Goal: Task Accomplishment & Management: Use online tool/utility

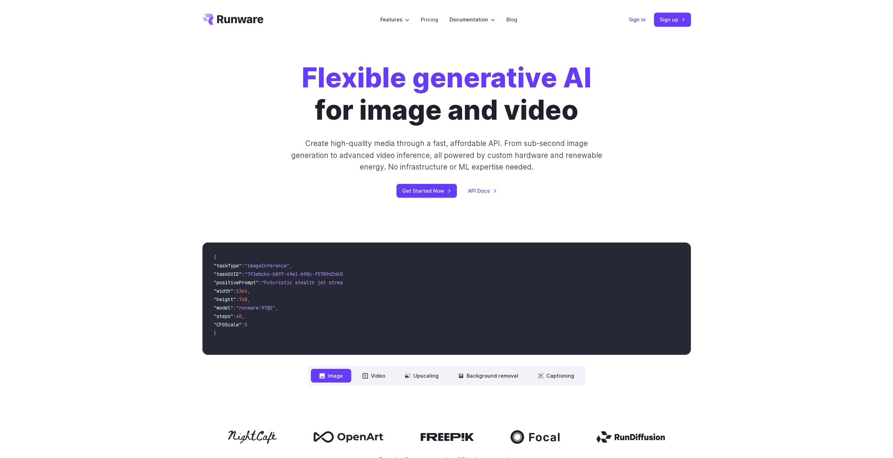
click at [639, 17] on link "Sign in" at bounding box center [637, 19] width 17 height 8
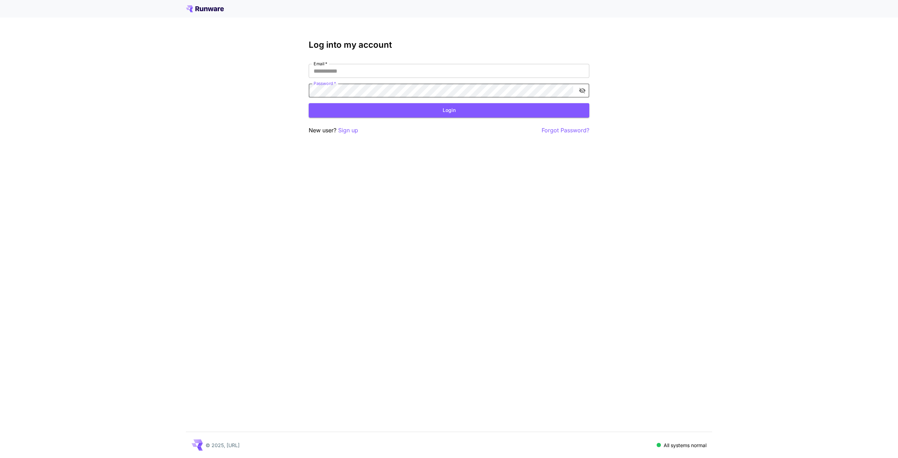
type input "**********"
click at [389, 108] on button "Login" at bounding box center [449, 110] width 281 height 14
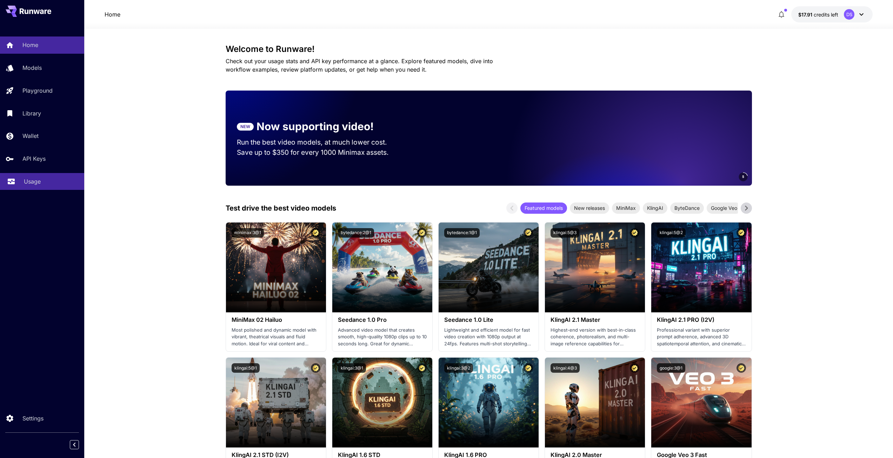
click at [27, 184] on p "Usage" at bounding box center [32, 181] width 17 height 8
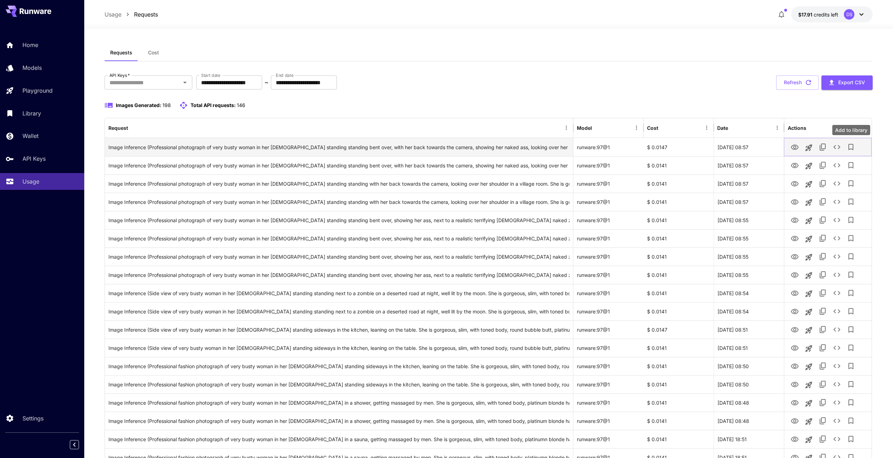
click at [847, 144] on icon "Add to library" at bounding box center [851, 147] width 8 height 8
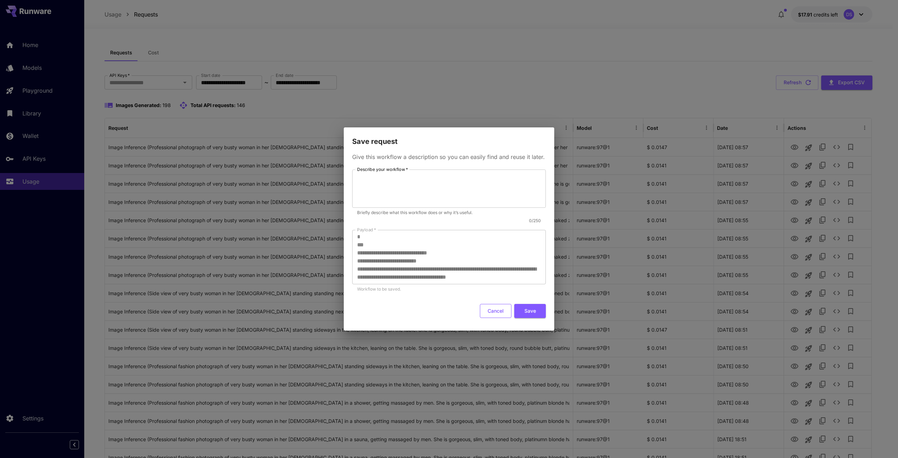
click at [496, 311] on button "Cancel" at bounding box center [496, 311] width 32 height 14
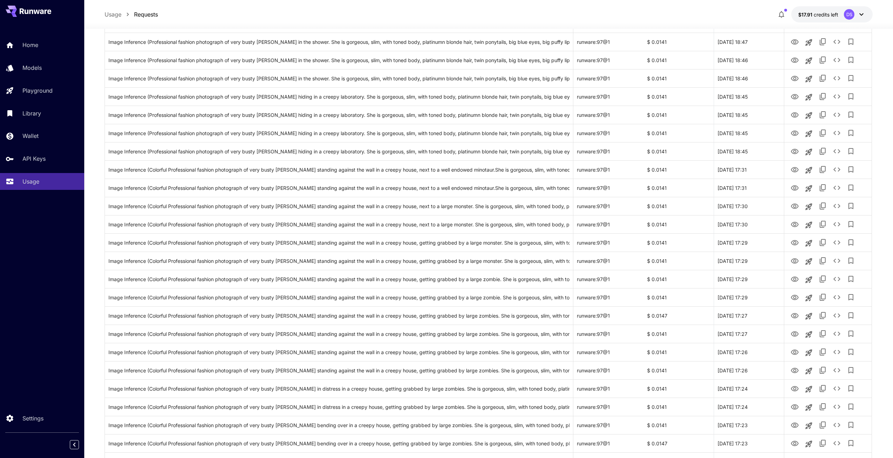
scroll to position [632, 0]
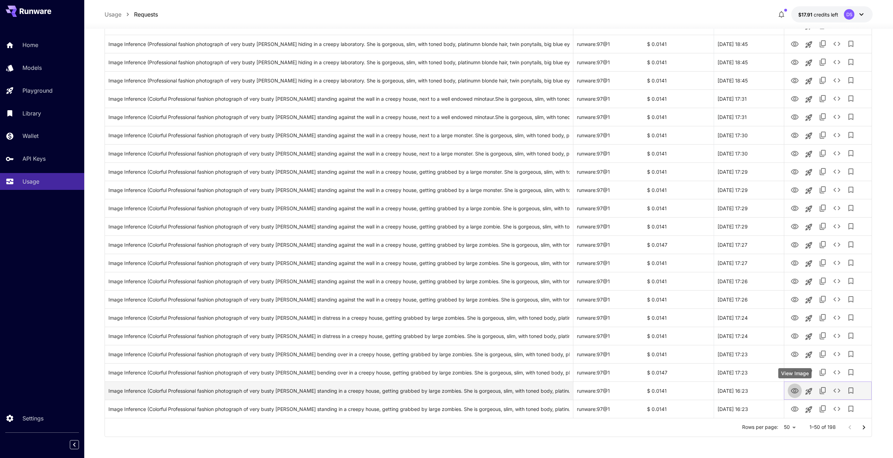
click at [795, 393] on icon "View Image" at bounding box center [795, 390] width 8 height 5
click at [796, 407] on icon "View Image" at bounding box center [795, 408] width 8 height 5
click at [796, 373] on icon "View Image" at bounding box center [795, 372] width 8 height 5
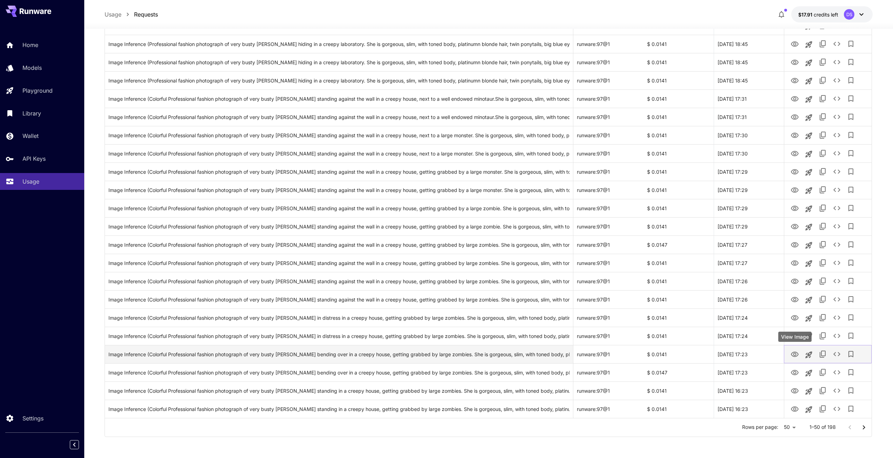
click at [794, 354] on icon "View Image" at bounding box center [795, 354] width 8 height 8
click at [794, 335] on icon "View Image" at bounding box center [795, 335] width 8 height 5
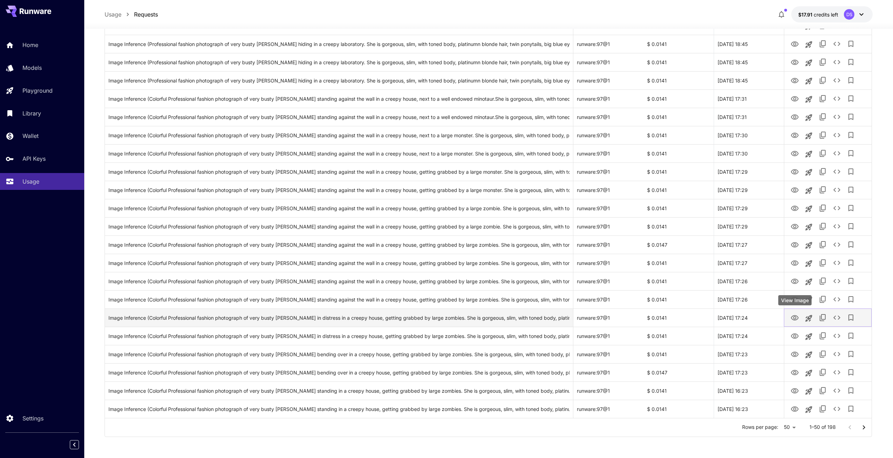
click at [795, 318] on icon "View Image" at bounding box center [795, 318] width 8 height 8
click at [794, 300] on icon "View Image" at bounding box center [795, 299] width 8 height 5
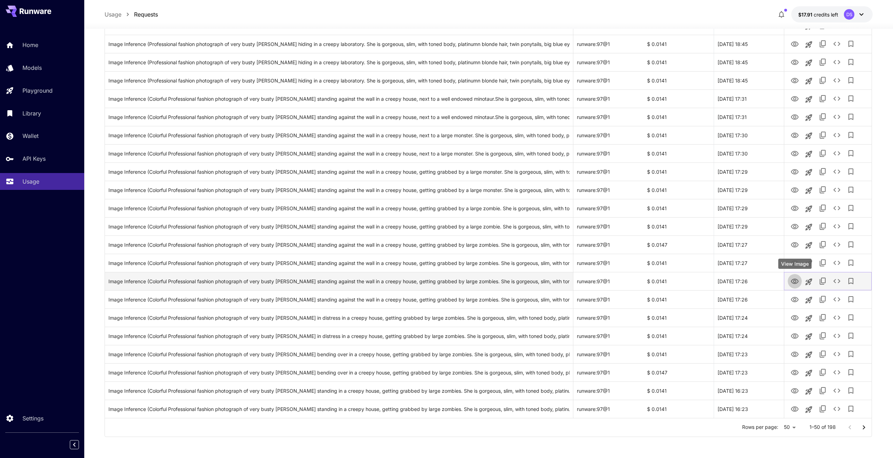
click at [795, 283] on icon "View Image" at bounding box center [795, 281] width 8 height 8
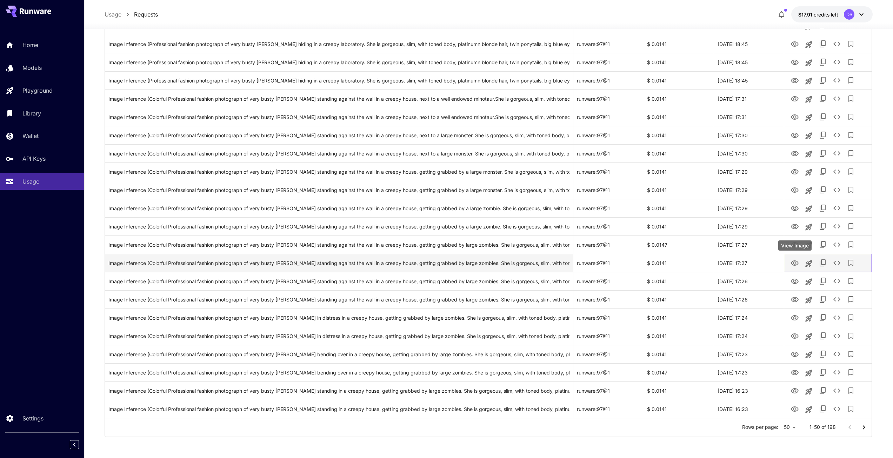
click at [795, 266] on icon "View Image" at bounding box center [795, 263] width 8 height 8
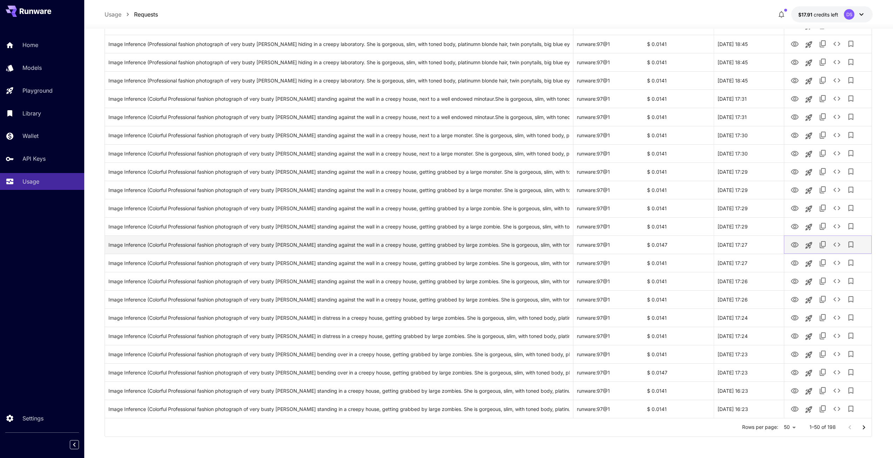
click at [795, 244] on icon "View Image" at bounding box center [795, 244] width 8 height 5
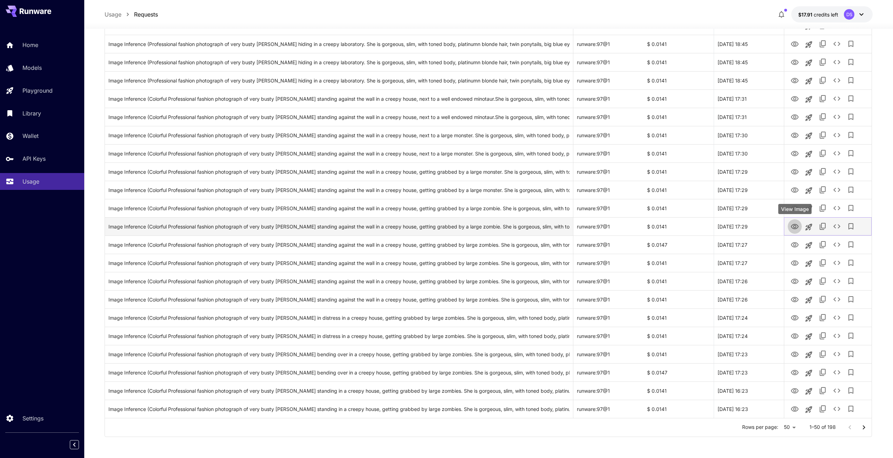
click at [792, 224] on icon "View Image" at bounding box center [795, 226] width 8 height 8
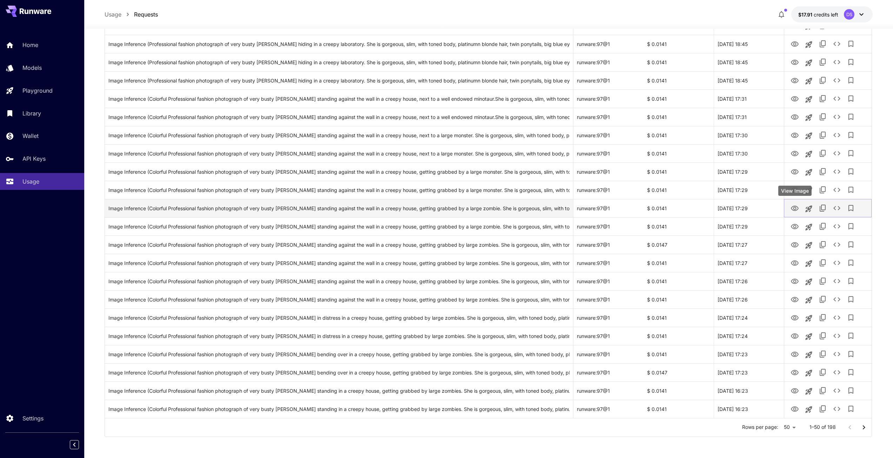
click at [796, 205] on icon "View Image" at bounding box center [795, 208] width 8 height 8
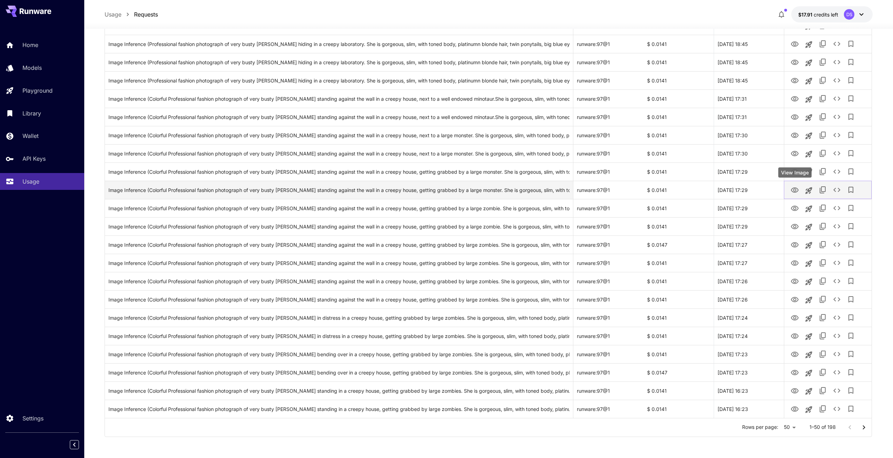
click at [795, 189] on icon "View Image" at bounding box center [795, 190] width 8 height 8
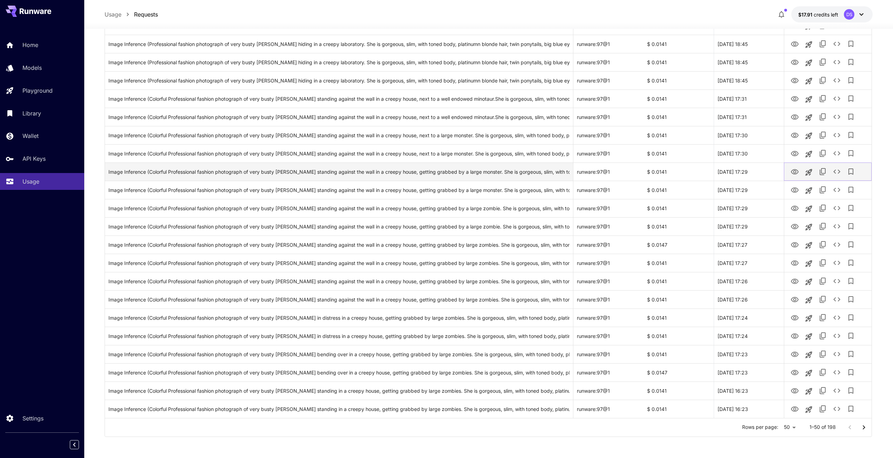
click at [794, 172] on icon "View Image" at bounding box center [795, 172] width 8 height 8
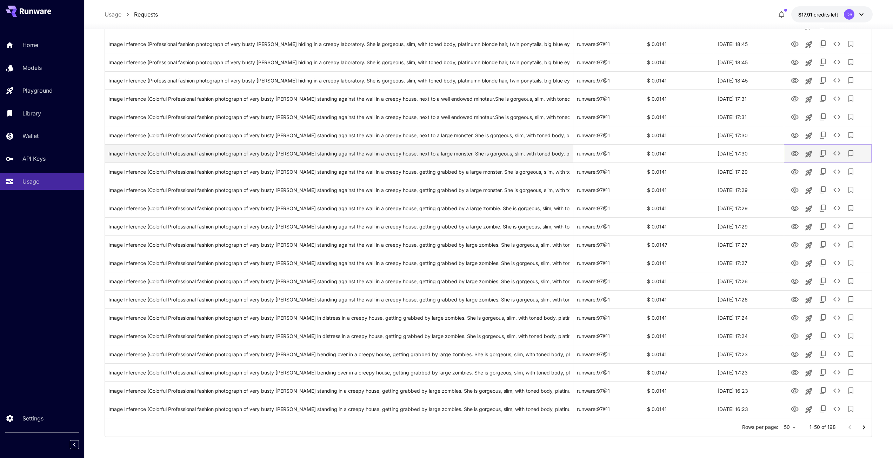
click at [792, 155] on icon "View Image" at bounding box center [795, 153] width 8 height 8
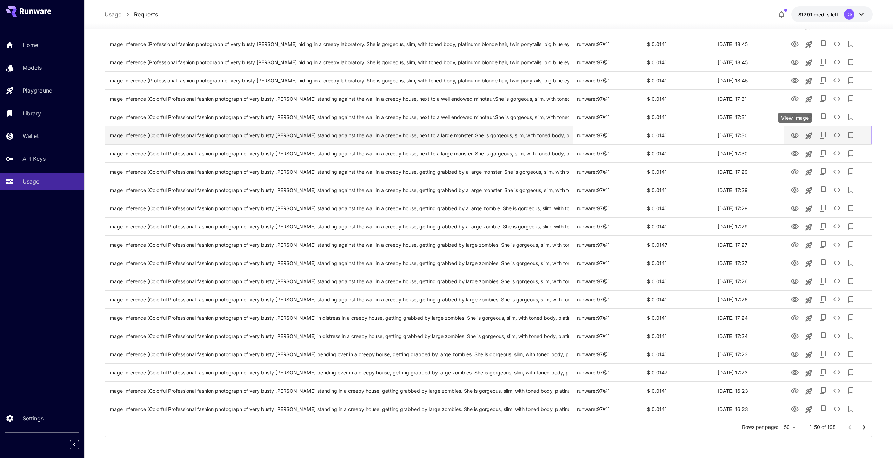
click at [792, 140] on button "View Image" at bounding box center [795, 135] width 14 height 14
click at [794, 135] on icon "View Image" at bounding box center [795, 135] width 8 height 8
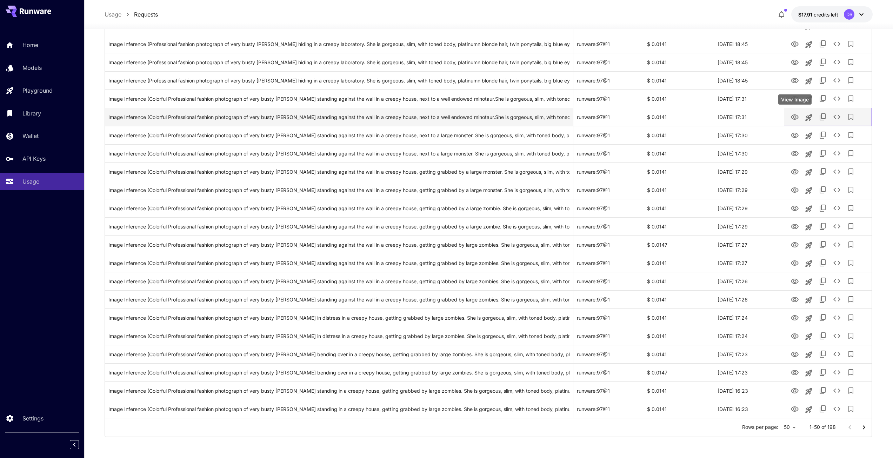
click at [793, 118] on icon "View Image" at bounding box center [795, 117] width 8 height 8
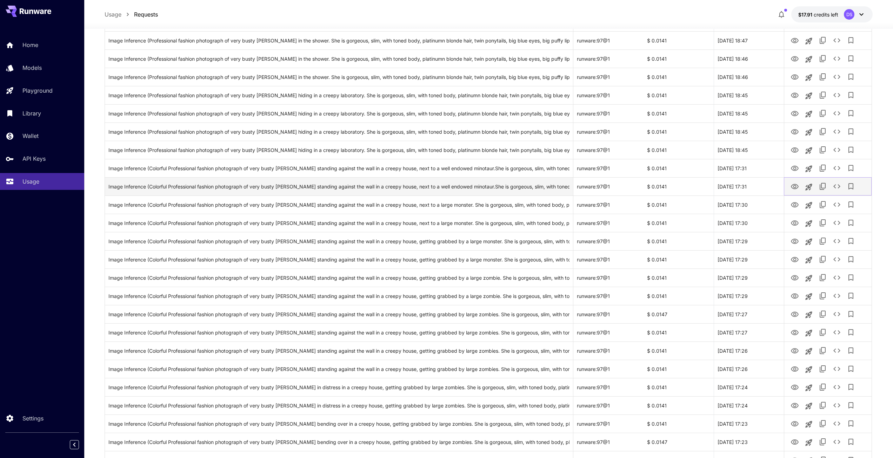
scroll to position [562, 0]
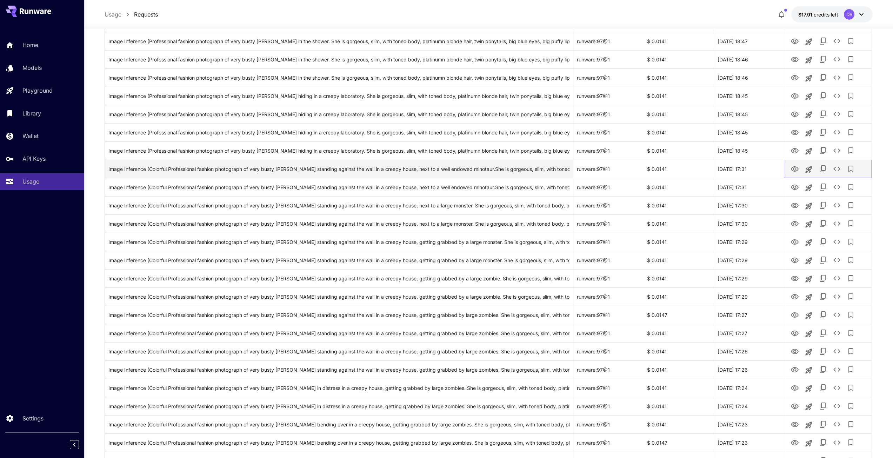
click at [794, 173] on icon "View Image" at bounding box center [795, 169] width 8 height 8
click at [793, 149] on icon "View Image" at bounding box center [795, 151] width 8 height 8
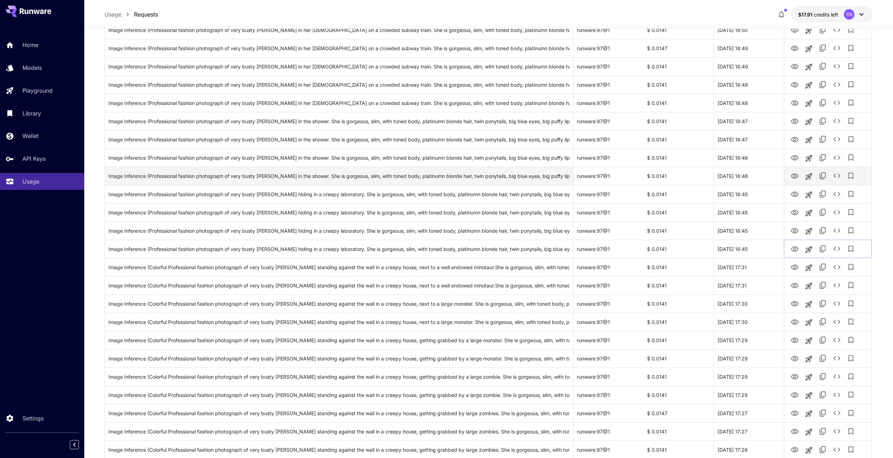
scroll to position [457, 0]
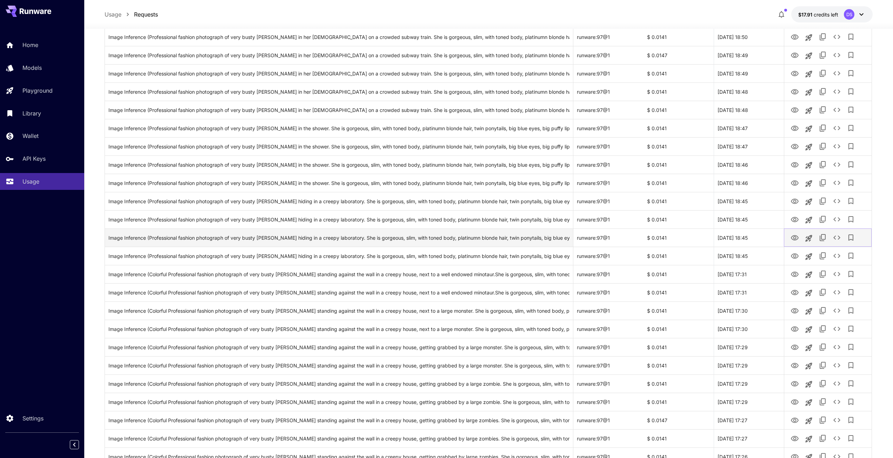
click at [794, 238] on icon "View Image" at bounding box center [795, 237] width 8 height 5
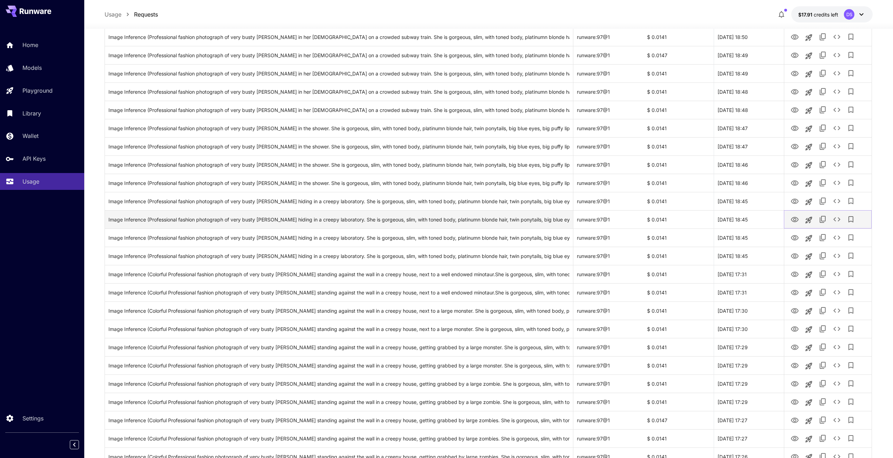
click at [795, 220] on icon "View Image" at bounding box center [795, 219] width 8 height 5
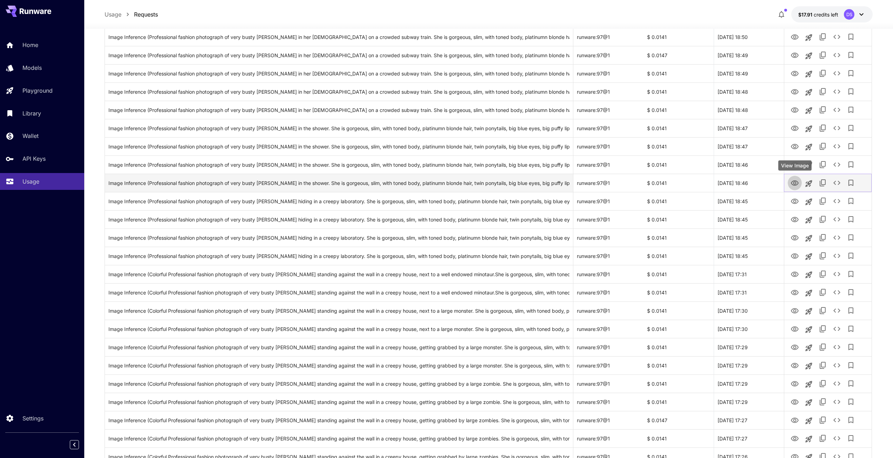
click at [795, 182] on icon "View Image" at bounding box center [795, 183] width 8 height 8
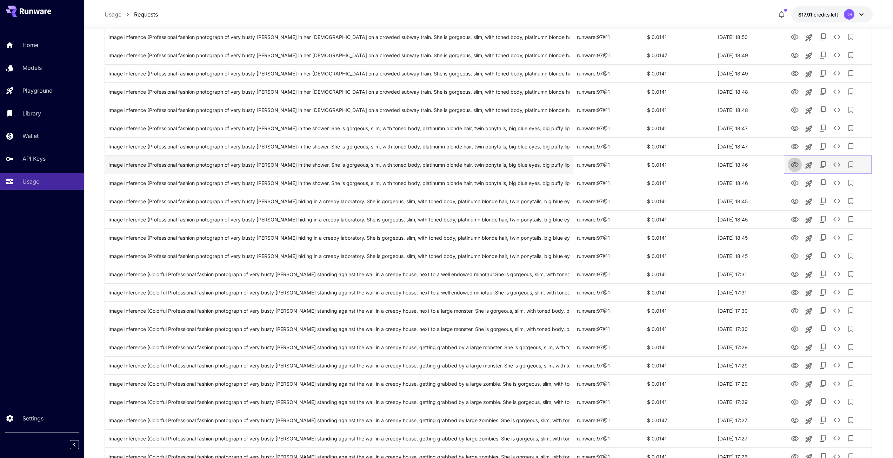
click at [795, 164] on icon "View Image" at bounding box center [795, 165] width 8 height 8
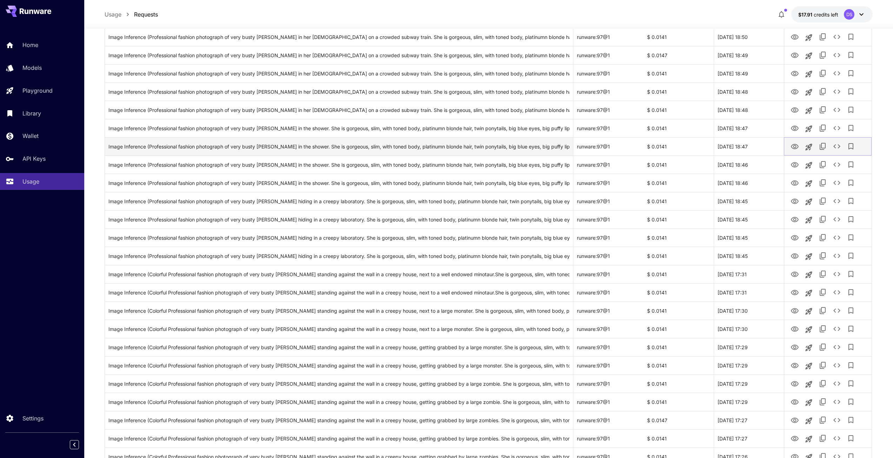
click at [795, 145] on icon "View Image" at bounding box center [795, 146] width 8 height 5
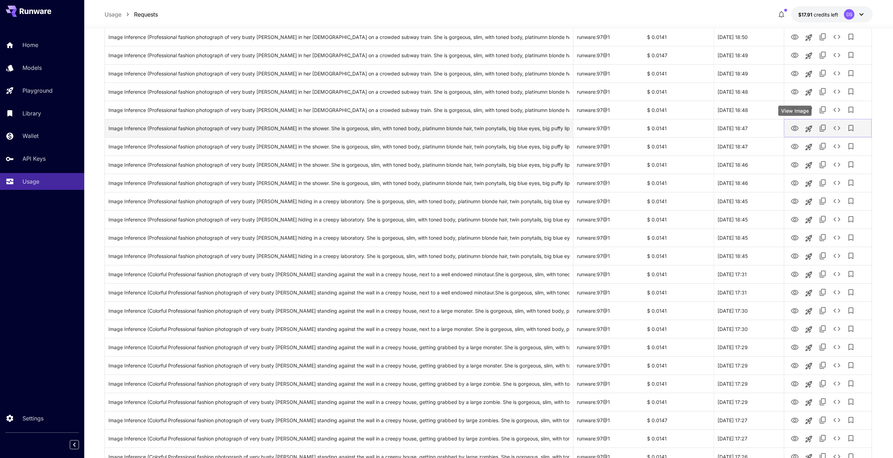
click at [793, 126] on icon "View Image" at bounding box center [795, 128] width 8 height 8
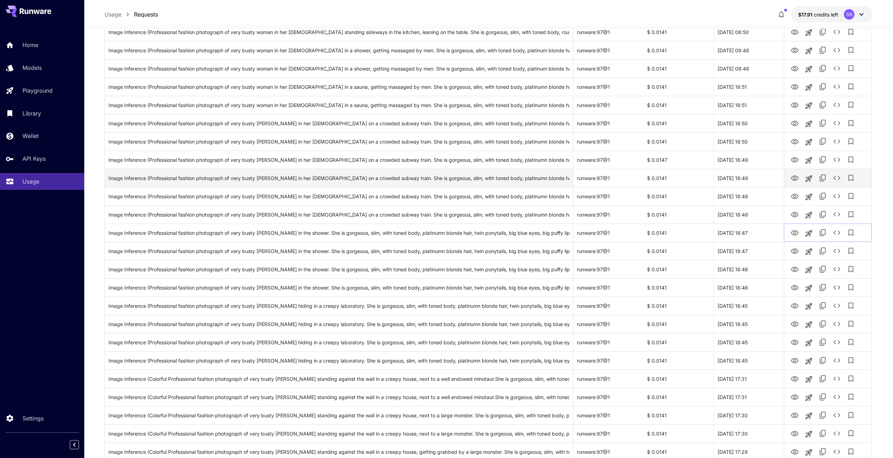
scroll to position [352, 0]
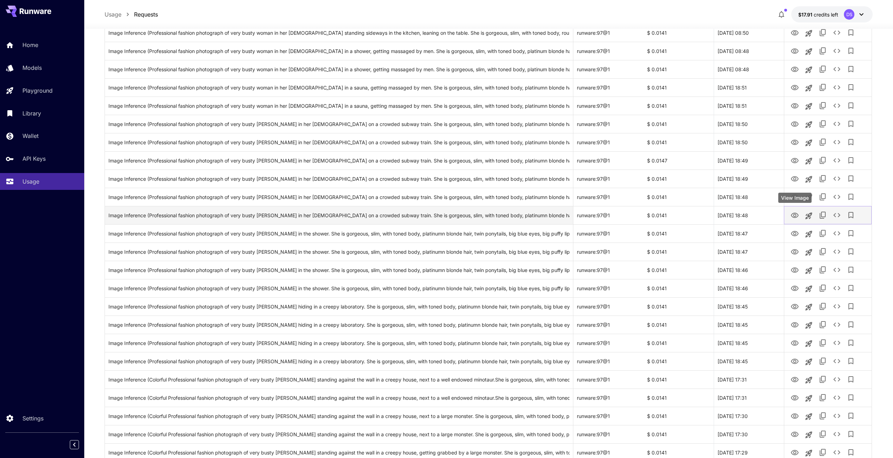
click at [796, 219] on icon "View Image" at bounding box center [795, 215] width 8 height 8
click at [793, 196] on icon "View Image" at bounding box center [795, 197] width 8 height 8
click at [792, 178] on icon "View Image" at bounding box center [795, 179] width 8 height 8
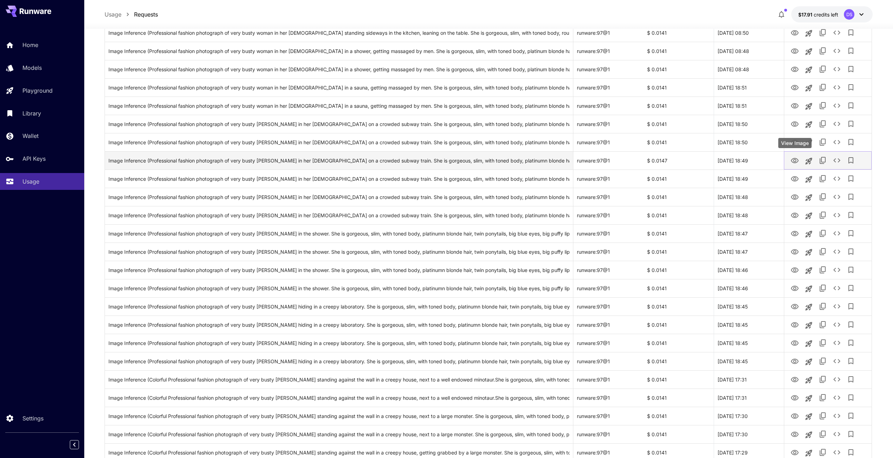
click at [795, 163] on icon "View Image" at bounding box center [795, 160] width 8 height 5
drag, startPoint x: 790, startPoint y: 144, endPoint x: 782, endPoint y: 139, distance: 9.0
click at [790, 143] on button "View Image" at bounding box center [795, 142] width 14 height 14
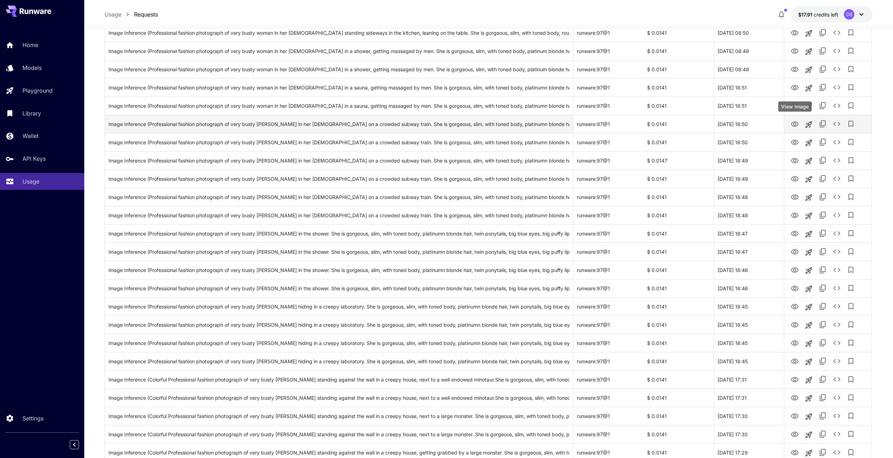
click at [795, 125] on body "**********" at bounding box center [446, 193] width 893 height 1090
click at [795, 125] on icon "View Image" at bounding box center [795, 124] width 8 height 8
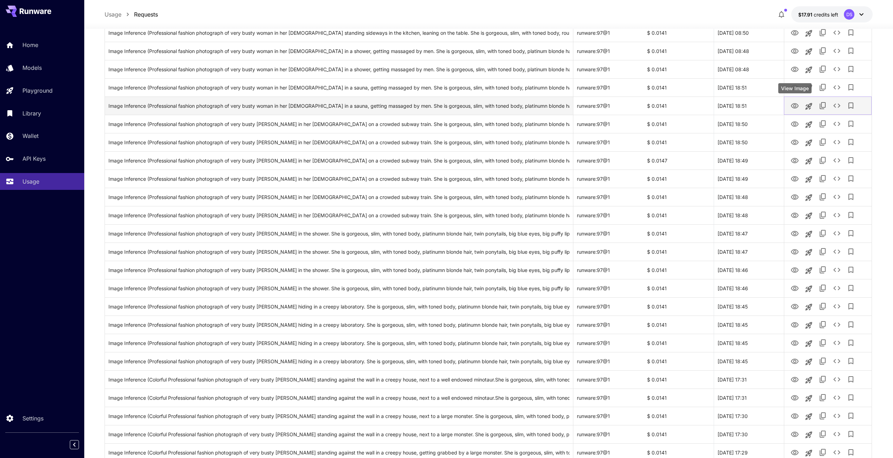
click at [798, 103] on icon "View Image" at bounding box center [795, 106] width 8 height 8
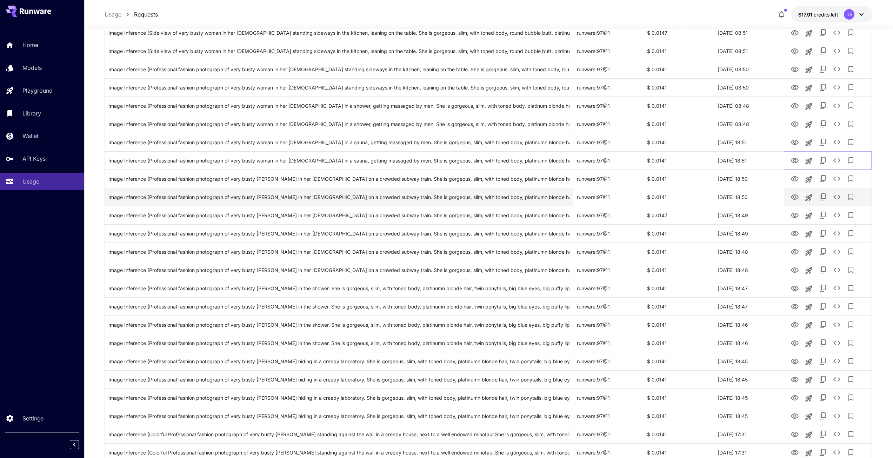
scroll to position [281, 0]
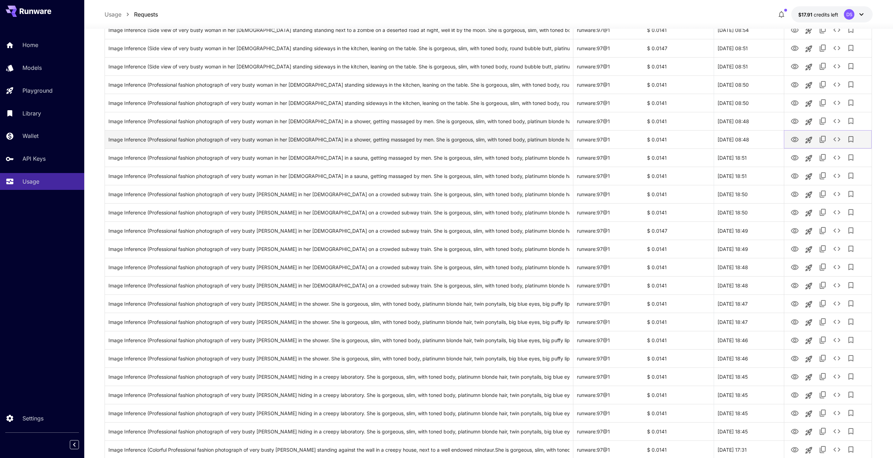
click at [794, 141] on icon "View Image" at bounding box center [795, 139] width 8 height 8
click at [795, 123] on icon "View Image" at bounding box center [795, 121] width 8 height 5
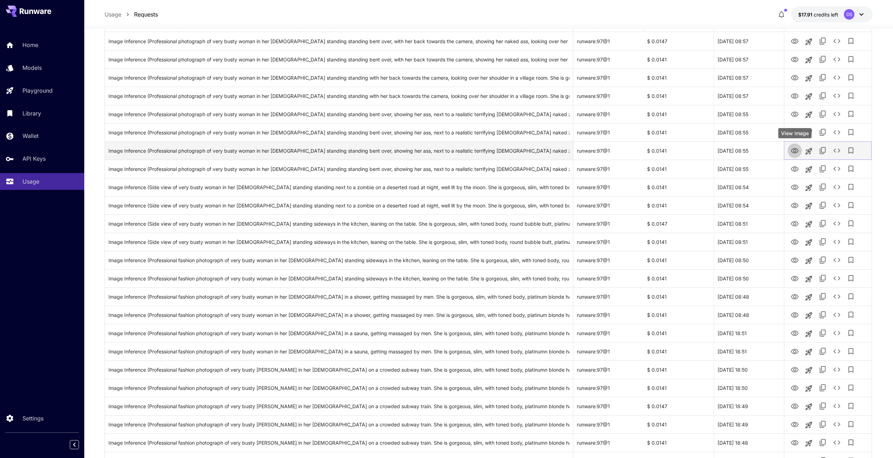
click at [796, 149] on icon "View Image" at bounding box center [795, 150] width 8 height 5
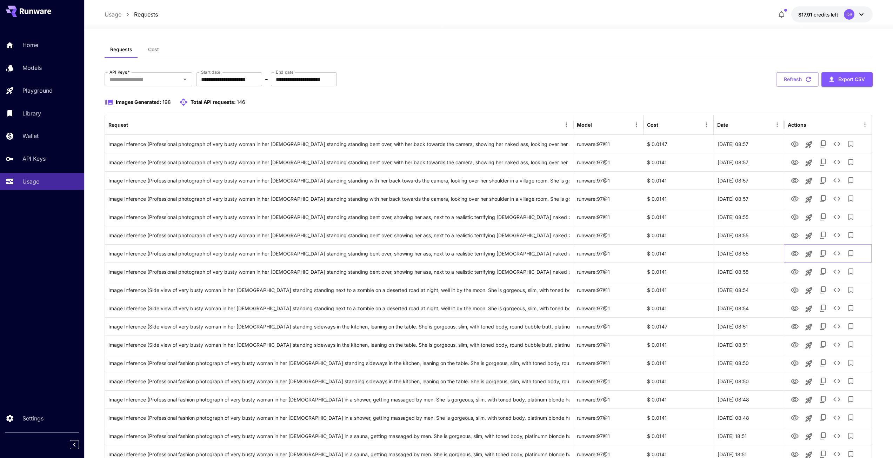
scroll to position [0, 0]
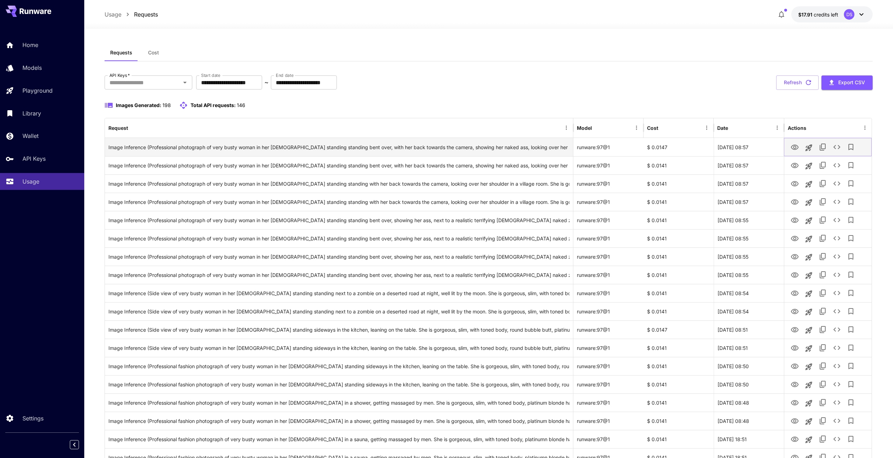
click at [794, 151] on icon "View Image" at bounding box center [795, 147] width 8 height 8
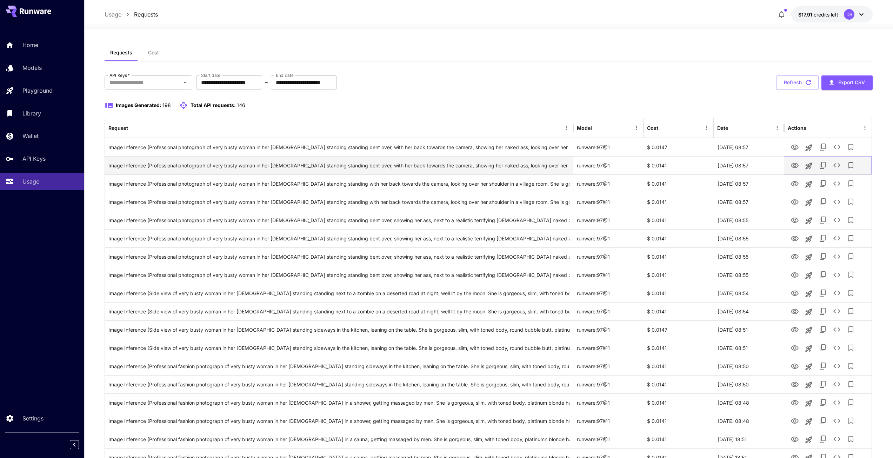
click at [796, 166] on icon "View Image" at bounding box center [795, 165] width 8 height 5
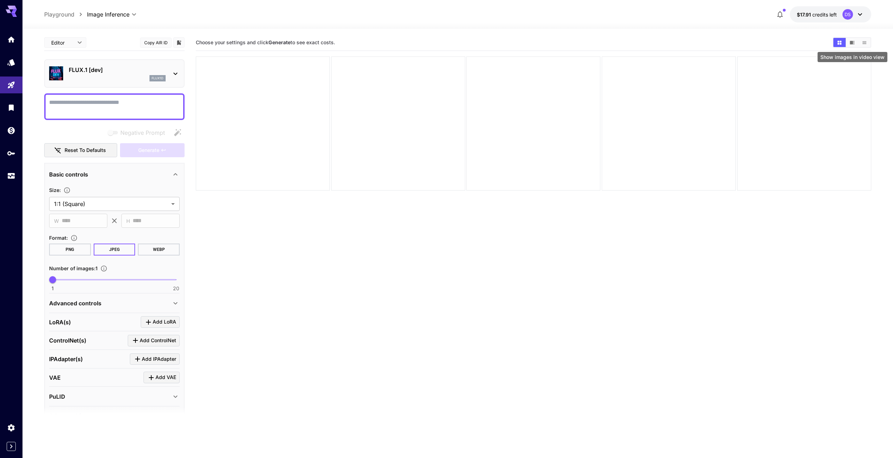
click at [851, 41] on icon "Show images in video view" at bounding box center [852, 43] width 5 height 4
click at [840, 41] on icon "Show images in grid view" at bounding box center [840, 42] width 4 height 4
click at [864, 44] on icon "Show images in list view" at bounding box center [864, 42] width 5 height 5
click at [839, 39] on button "Show images in grid view" at bounding box center [839, 42] width 12 height 9
